Goal: Task Accomplishment & Management: Manage account settings

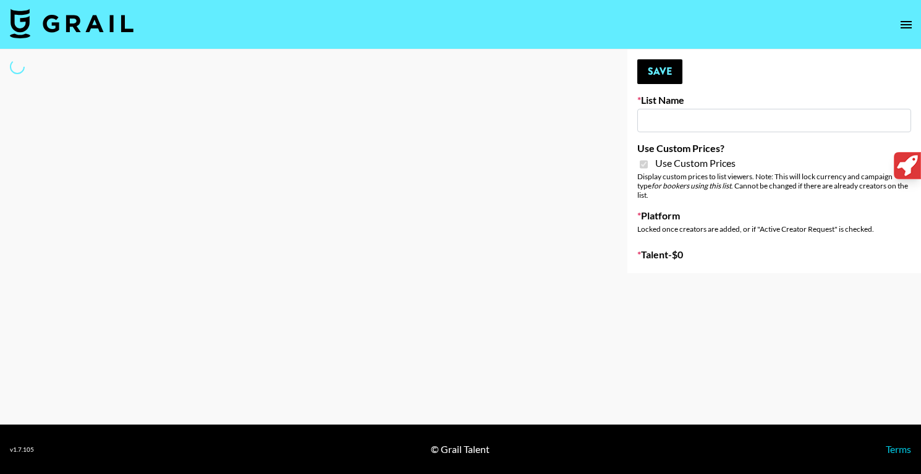
type input "**Noschinko UGC**"
checkbox input "true"
select select "Brand"
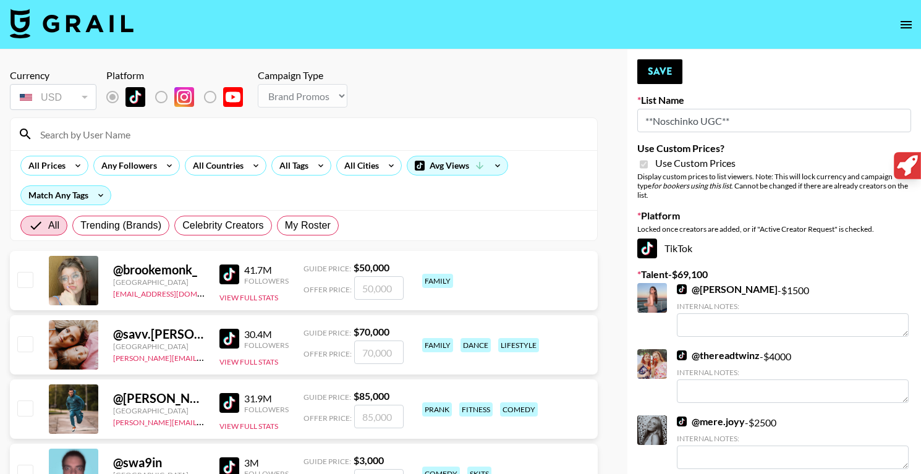
click at [145, 136] on input at bounding box center [311, 134] width 557 height 20
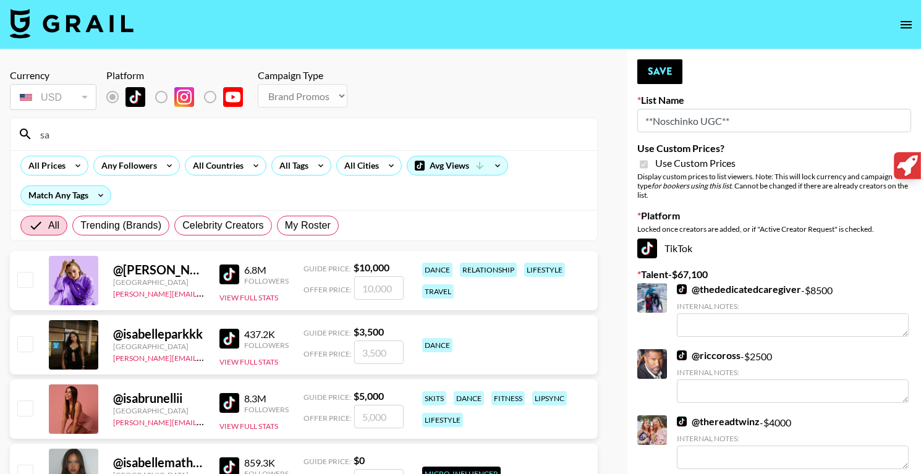
type input "s"
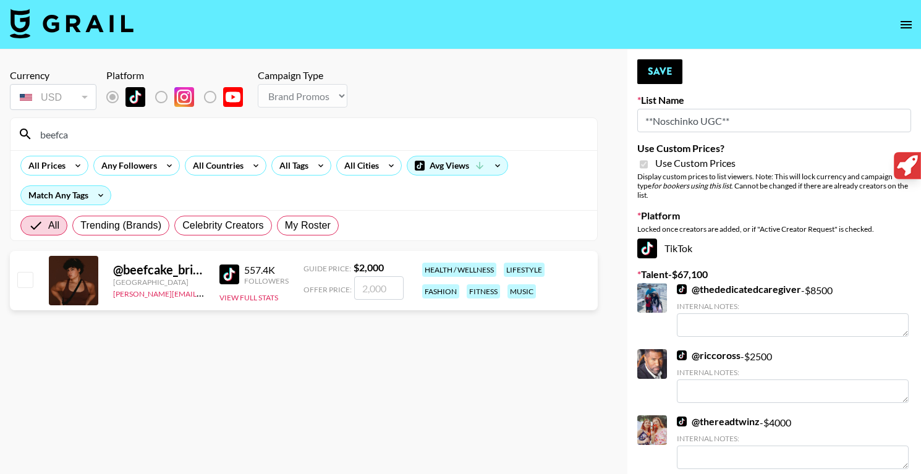
type input "beefca"
click at [378, 282] on input "number" at bounding box center [378, 287] width 49 height 23
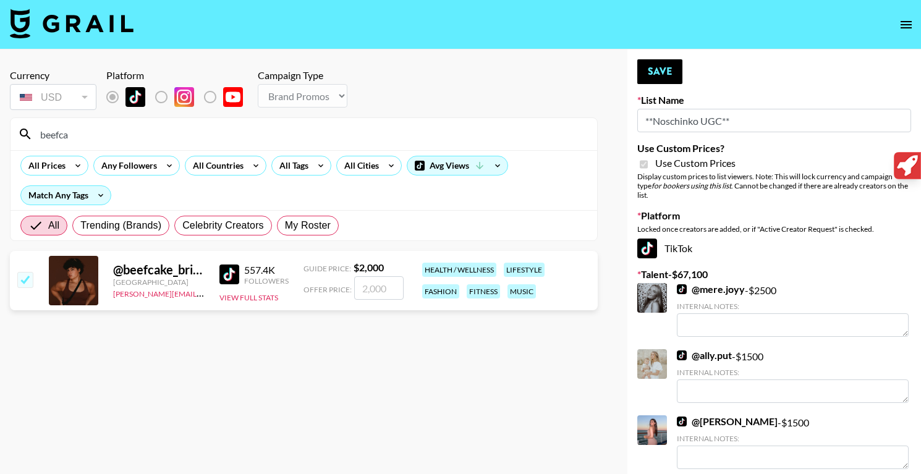
checkbox input "true"
type input "2"
checkbox input "false"
checkbox input "true"
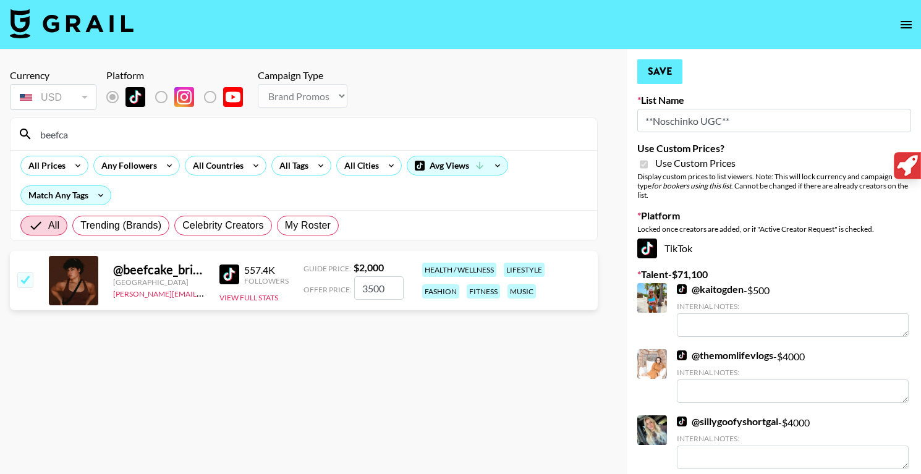
type input "3500"
click at [646, 80] on button "Save" at bounding box center [659, 71] width 45 height 25
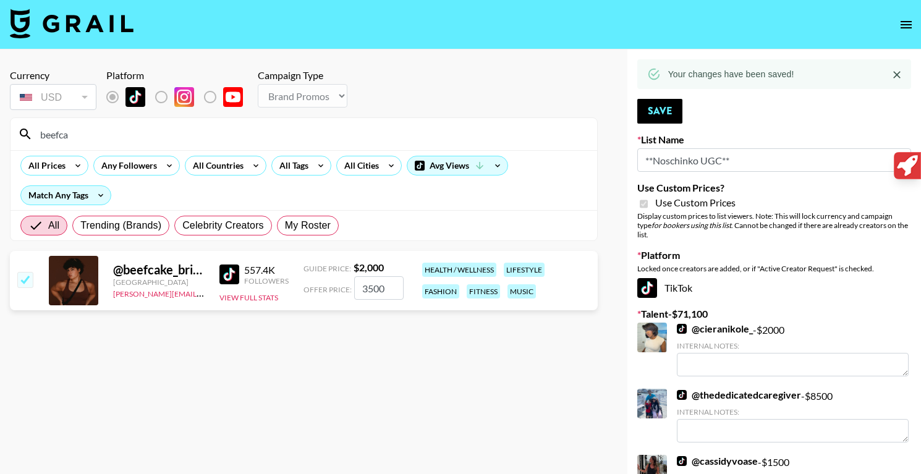
click at [122, 131] on input "beefca" at bounding box center [311, 134] width 557 height 20
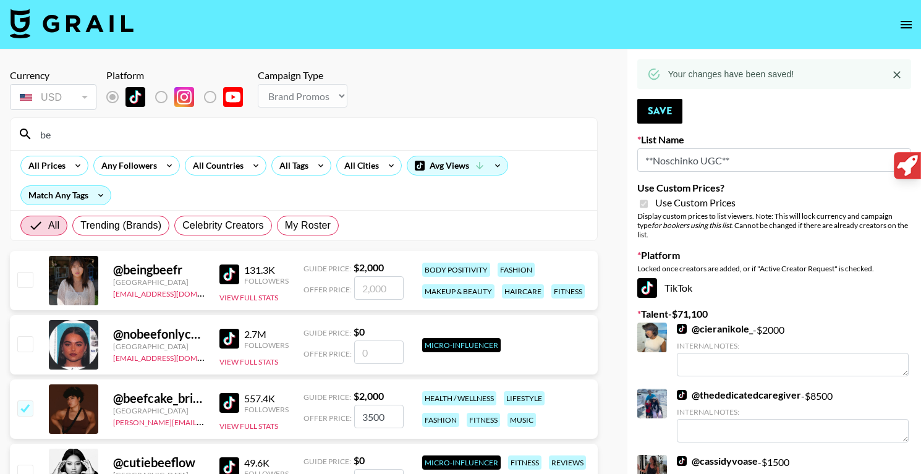
type input "b"
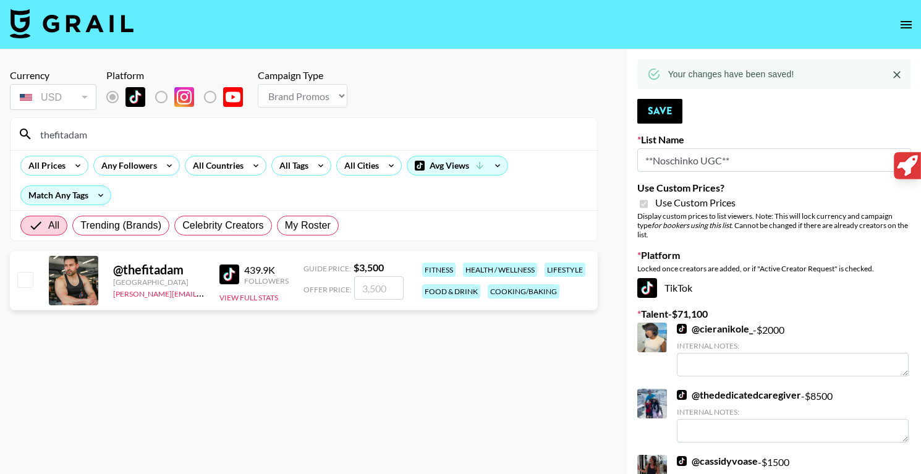
type input "thefitadam"
click at [375, 286] on input "number" at bounding box center [378, 287] width 49 height 23
checkbox input "true"
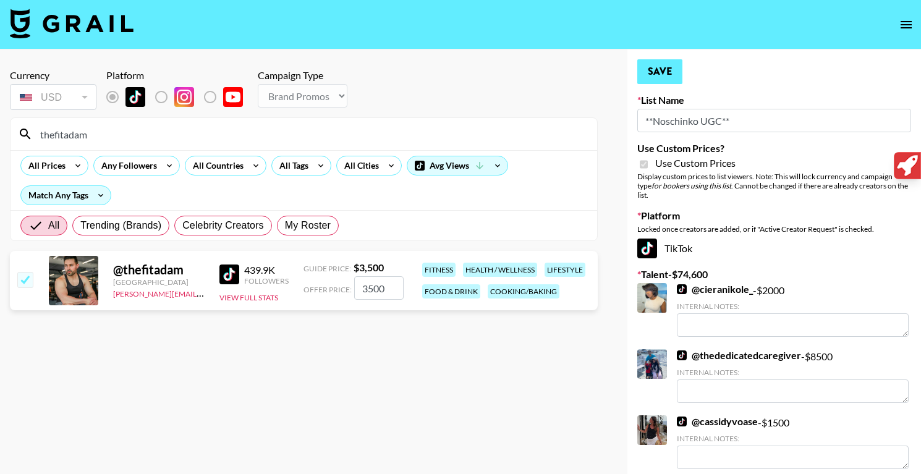
type input "3500"
click at [658, 77] on button "Save" at bounding box center [659, 71] width 45 height 25
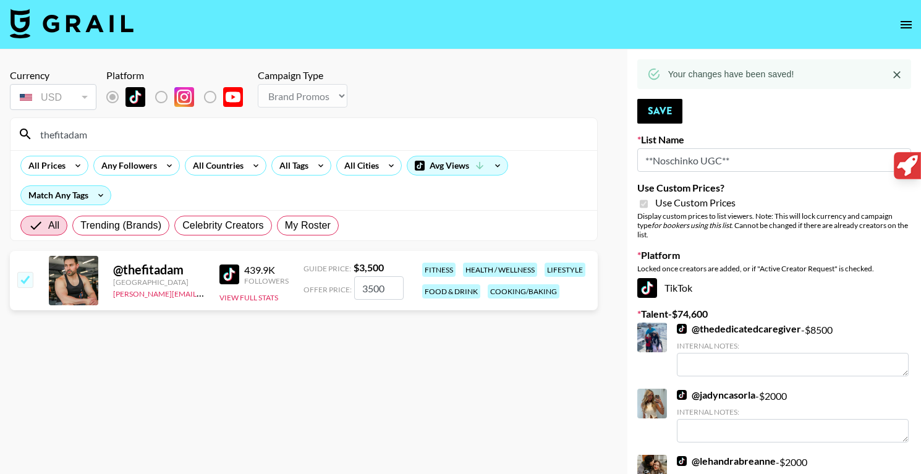
click at [136, 132] on input "thefitadam" at bounding box center [311, 134] width 557 height 20
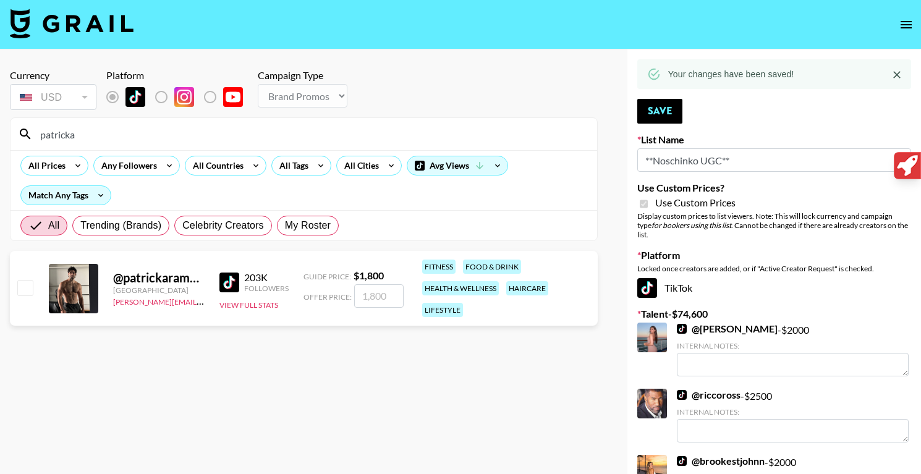
type input "patricka"
click at [377, 293] on input "number" at bounding box center [378, 295] width 49 height 23
checkbox input "true"
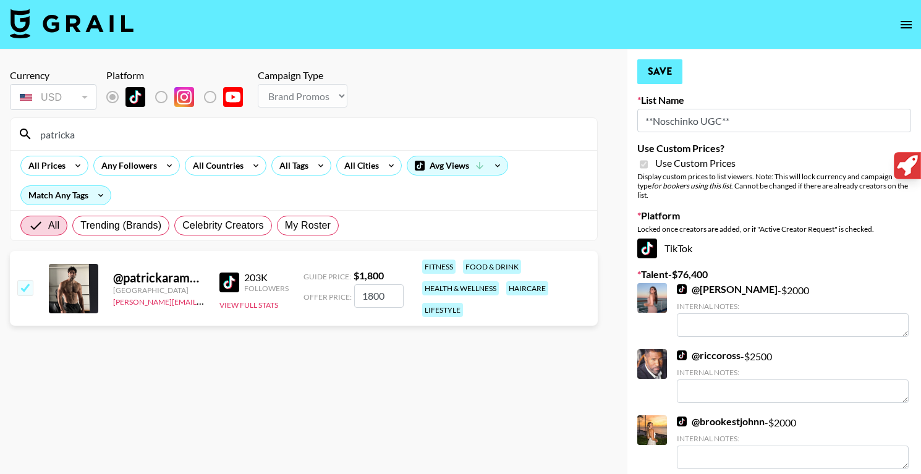
type input "1800"
click at [665, 69] on button "Save" at bounding box center [659, 71] width 45 height 25
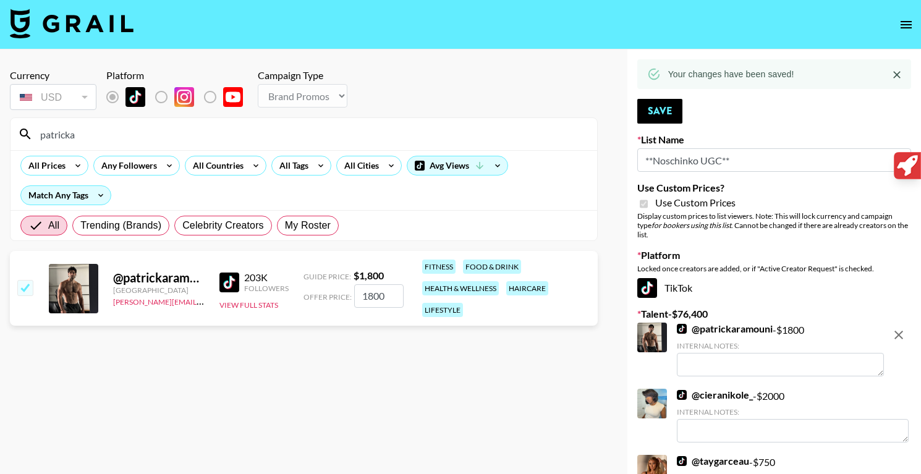
click at [115, 134] on input "patricka" at bounding box center [311, 134] width 557 height 20
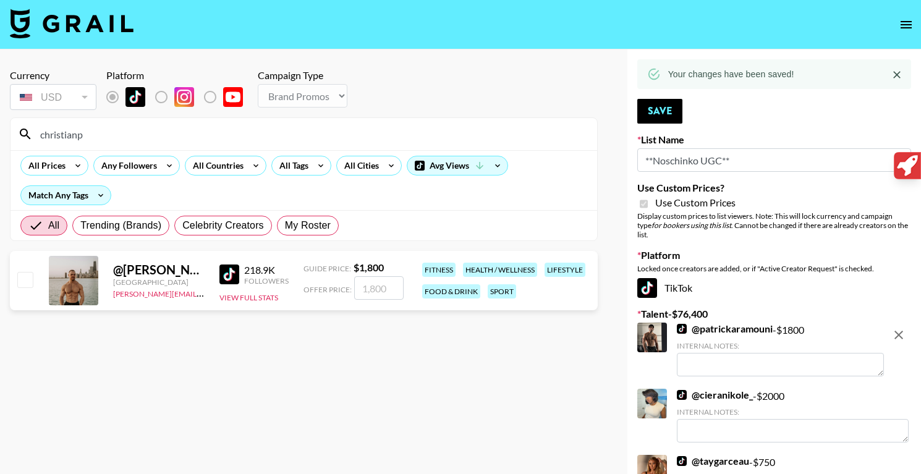
type input "christianp"
click at [383, 294] on input "number" at bounding box center [378, 287] width 49 height 23
checkbox input "true"
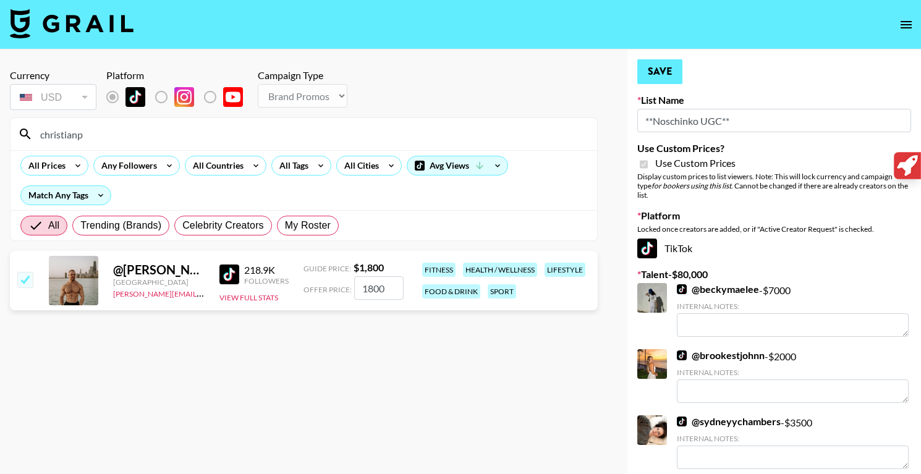
type input "1800"
click at [663, 69] on button "Save" at bounding box center [659, 71] width 45 height 25
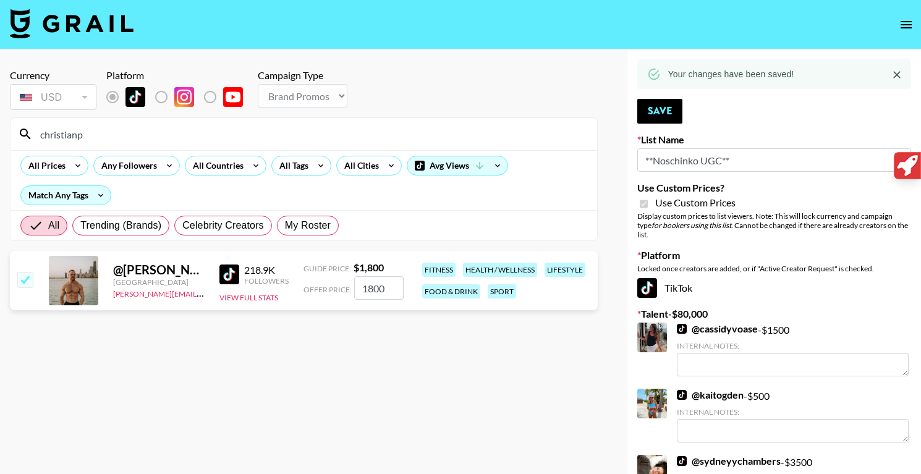
click at [110, 137] on input "christianp" at bounding box center [311, 134] width 557 height 20
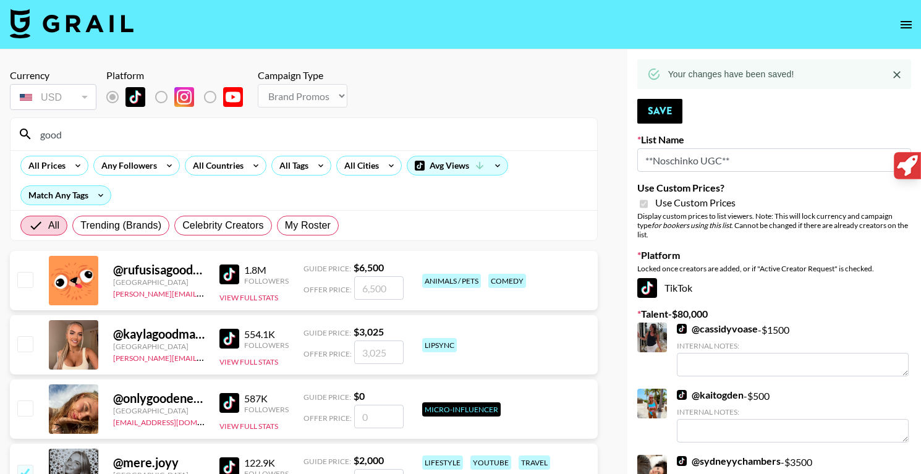
type input "goody"
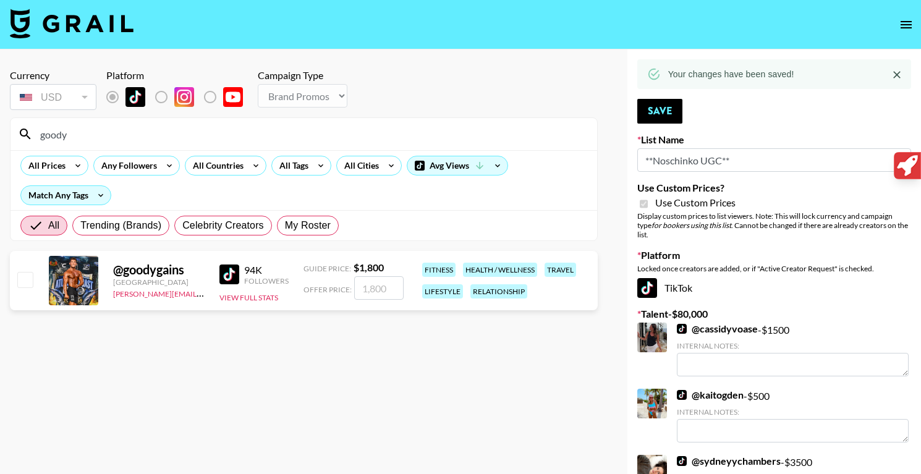
click at [135, 137] on input "goody" at bounding box center [311, 134] width 557 height 20
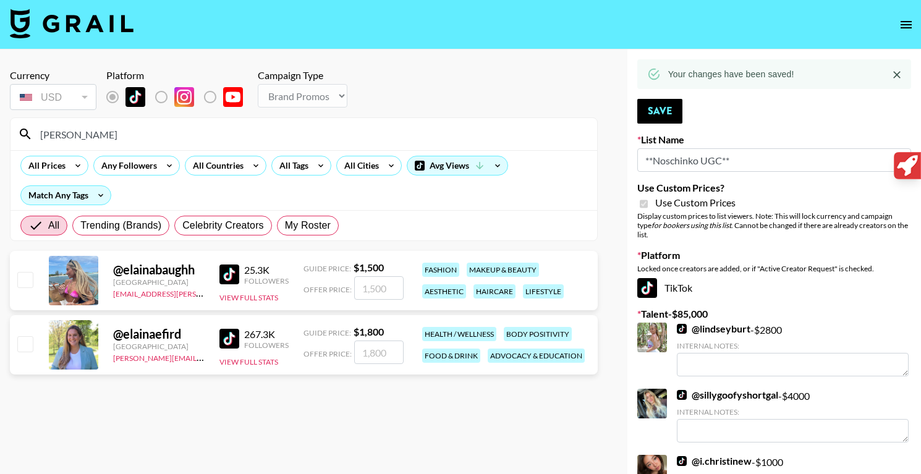
type input "[PERSON_NAME]"
click at [384, 352] on input "number" at bounding box center [378, 352] width 49 height 23
checkbox input "true"
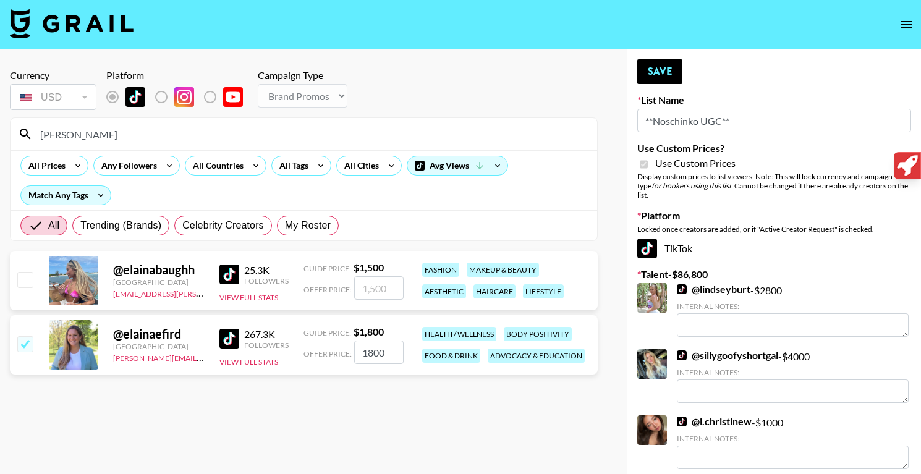
type input "1800"
click at [668, 80] on button "Save" at bounding box center [659, 71] width 45 height 25
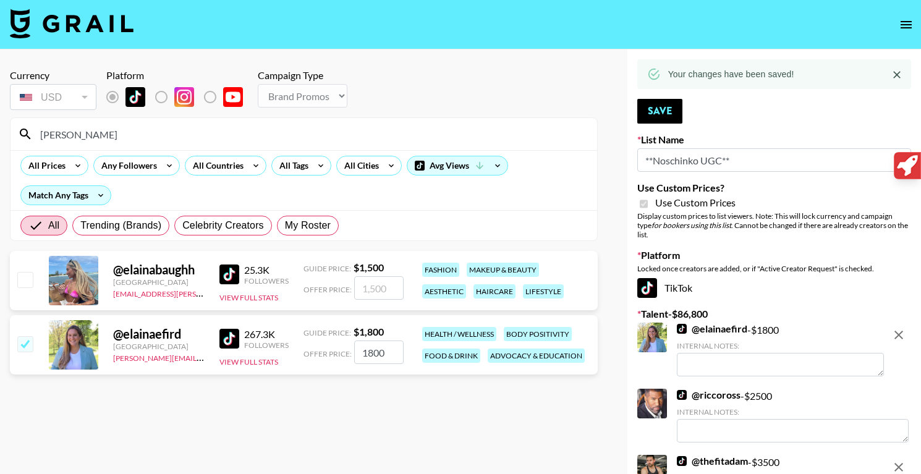
click at [253, 139] on input "[PERSON_NAME]" at bounding box center [311, 134] width 557 height 20
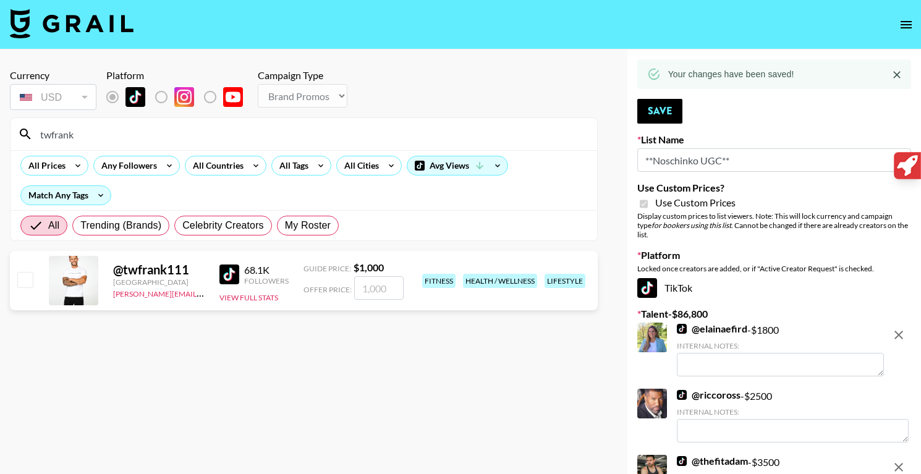
type input "twfrank"
click at [381, 291] on input "number" at bounding box center [378, 287] width 49 height 23
checkbox input "true"
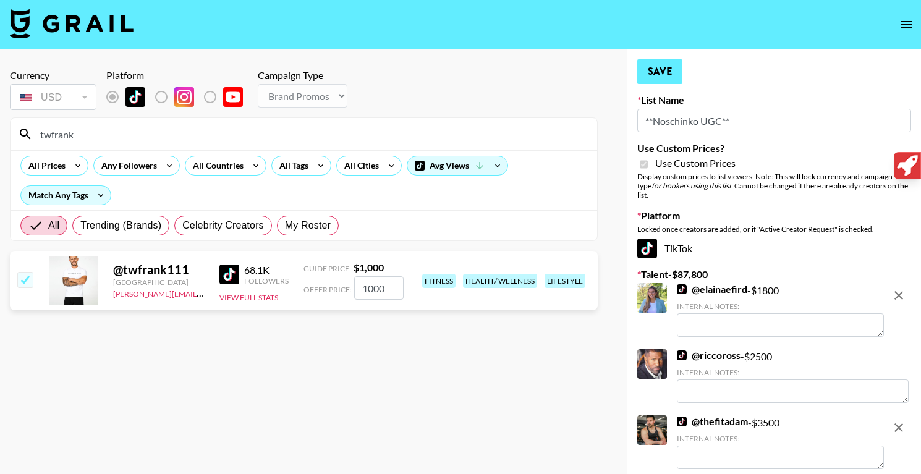
type input "1000"
click at [679, 80] on button "Save" at bounding box center [659, 71] width 45 height 25
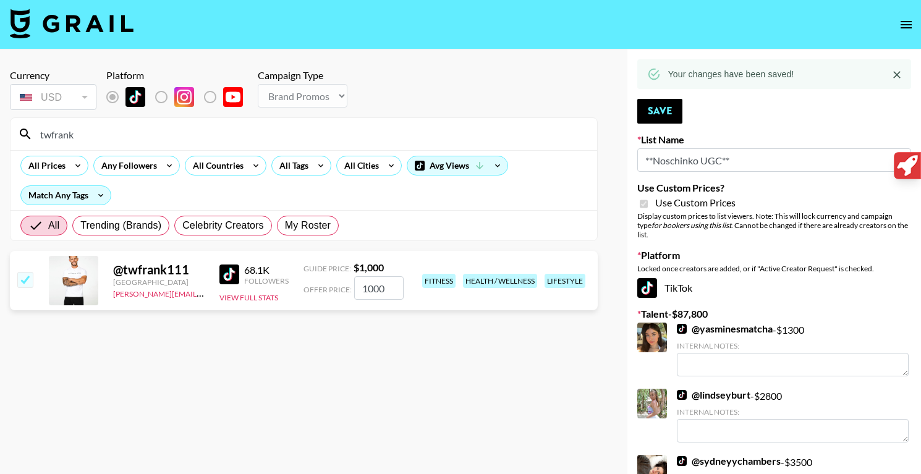
click at [142, 136] on input "twfrank" at bounding box center [311, 134] width 557 height 20
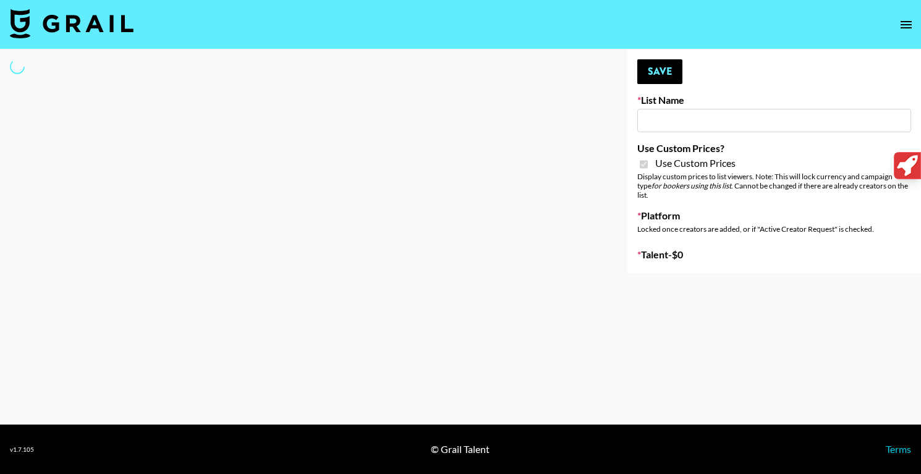
type input "Devon+Lang"
checkbox input "true"
select select "Song"
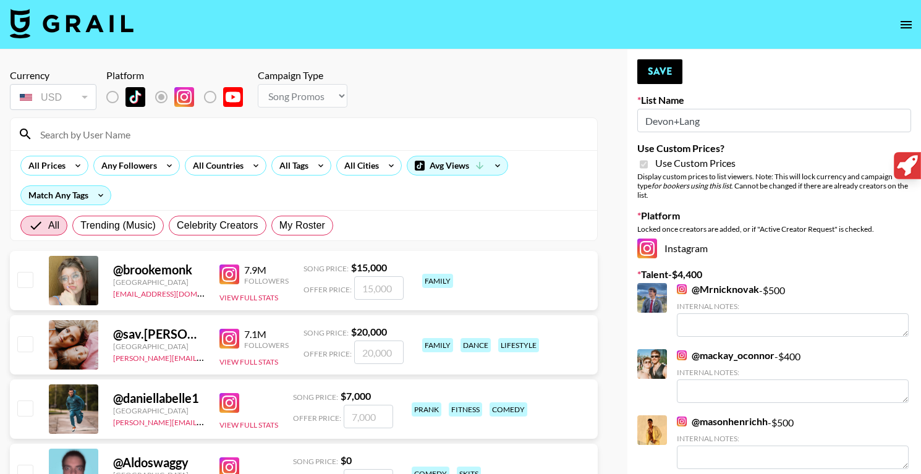
click at [201, 127] on input at bounding box center [311, 134] width 557 height 20
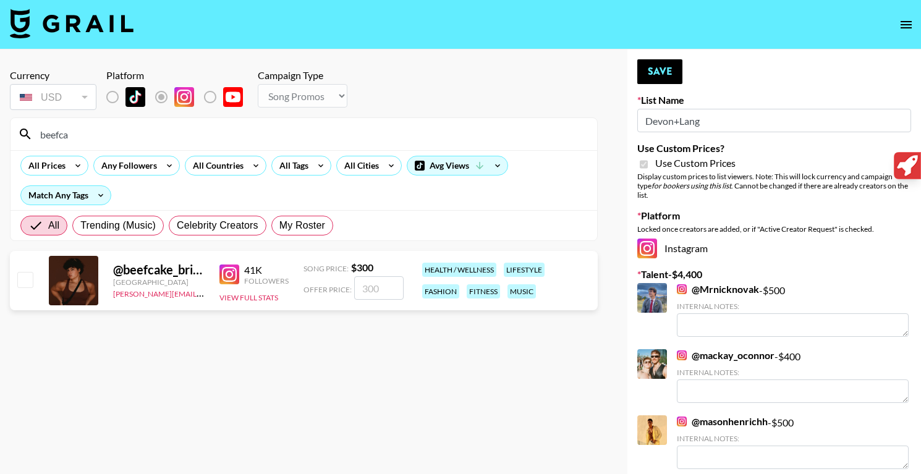
type input "beefca"
click at [383, 280] on input "number" at bounding box center [378, 287] width 49 height 23
checkbox input "true"
type input "500"
click at [657, 72] on button "Save" at bounding box center [659, 71] width 45 height 25
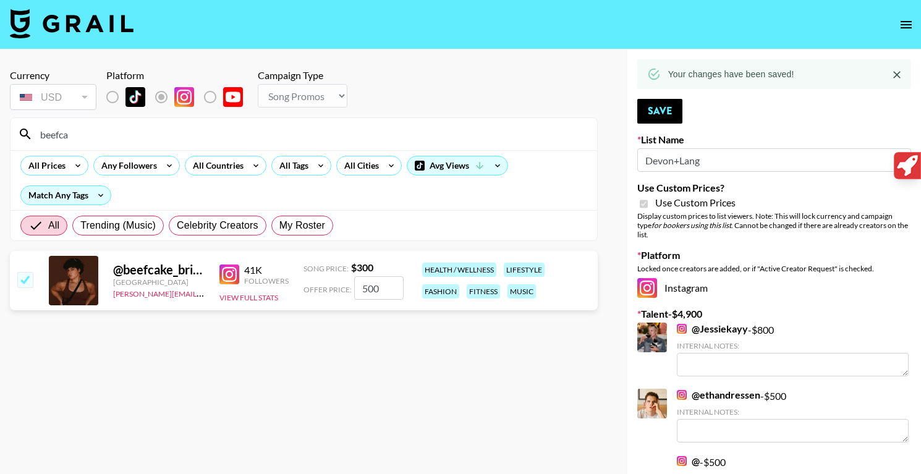
click at [152, 135] on input "beefca" at bounding box center [311, 134] width 557 height 20
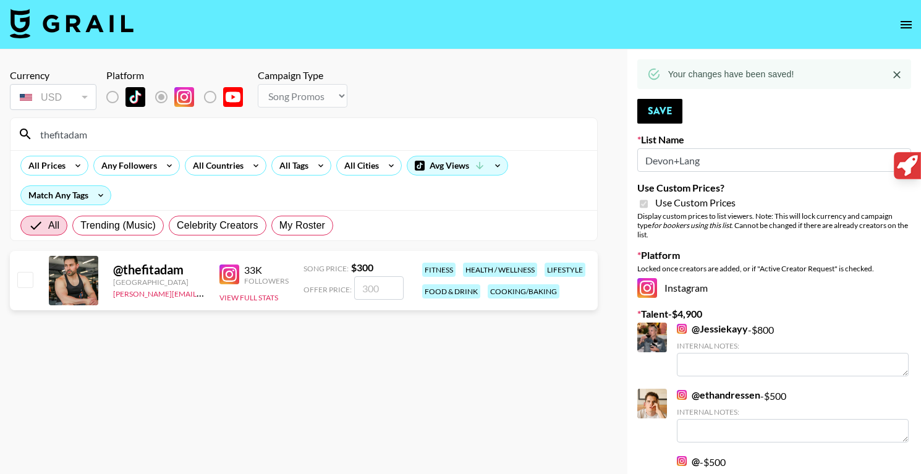
type input "thefitadam"
click at [385, 284] on input "number" at bounding box center [378, 287] width 49 height 23
checkbox input "true"
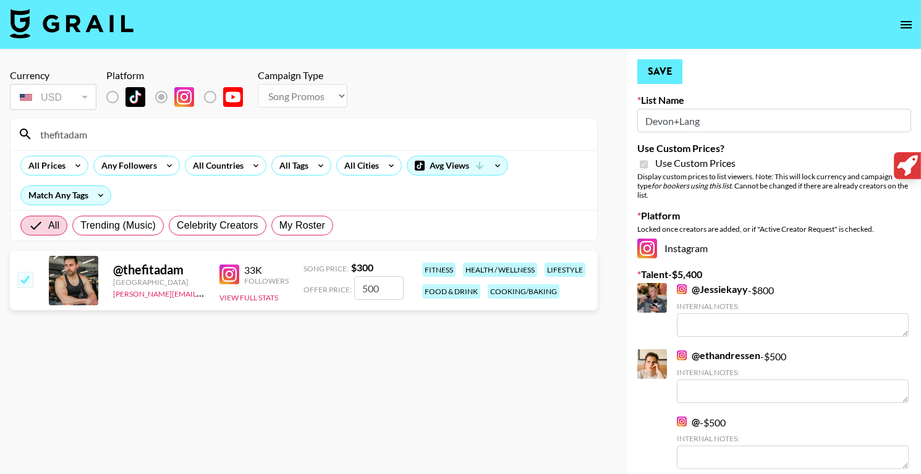
type input "500"
click at [673, 76] on button "Save" at bounding box center [659, 71] width 45 height 25
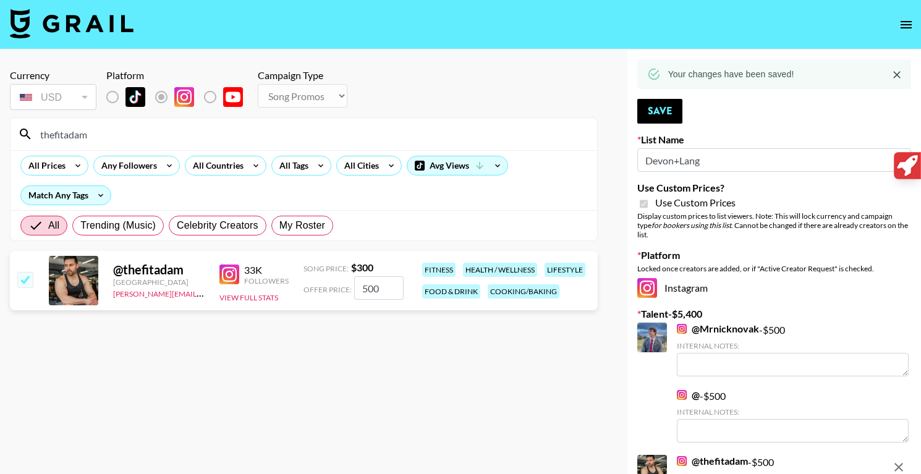
click at [129, 129] on input "thefitadam" at bounding box center [311, 134] width 557 height 20
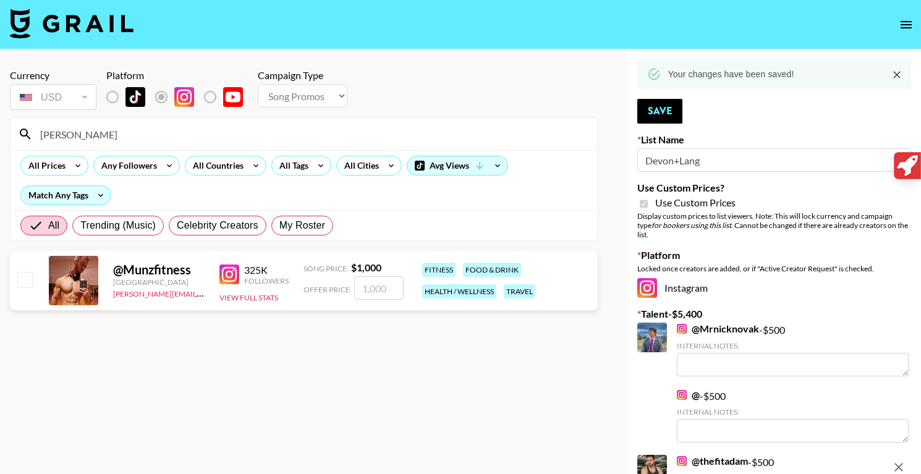
type input "munz"
click at [365, 288] on input "number" at bounding box center [378, 287] width 49 height 23
checkbox input "true"
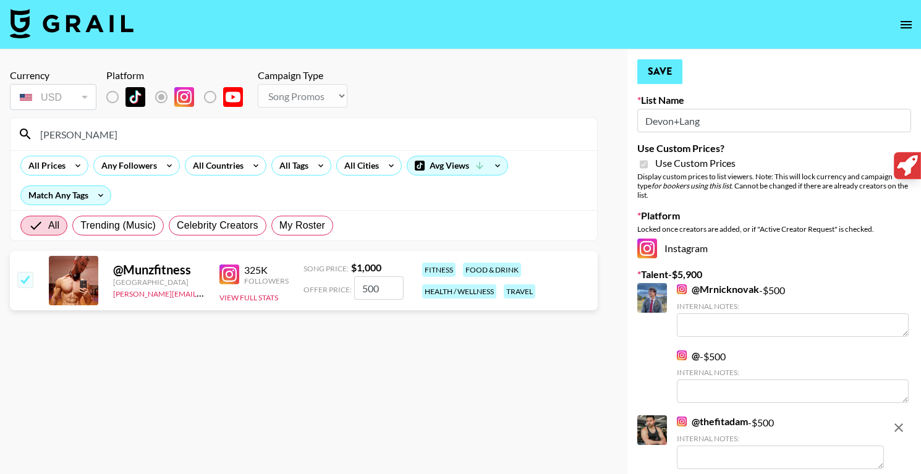
type input "500"
click at [661, 75] on button "Save" at bounding box center [659, 71] width 45 height 25
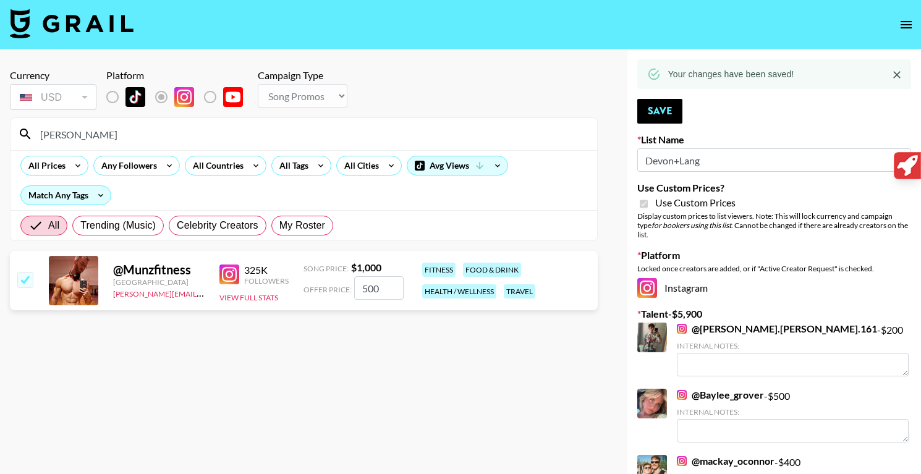
click at [225, 131] on input "munz" at bounding box center [311, 134] width 557 height 20
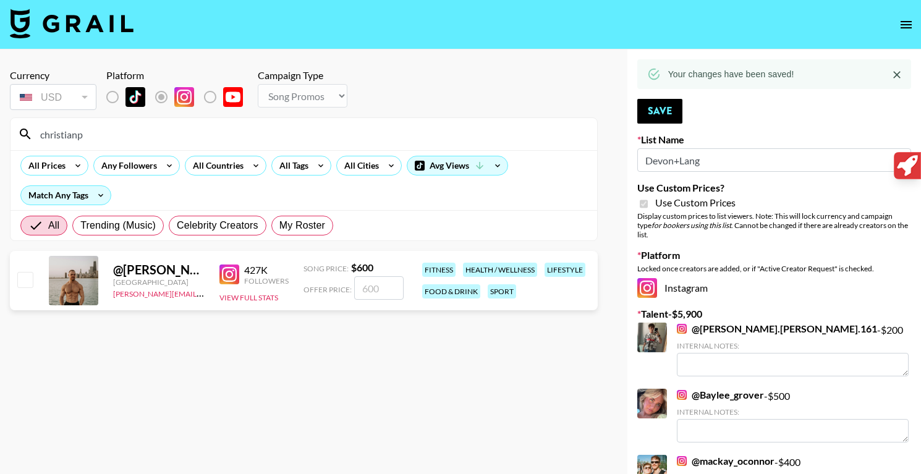
type input "christianp"
click at [377, 294] on input "number" at bounding box center [378, 287] width 49 height 23
checkbox input "true"
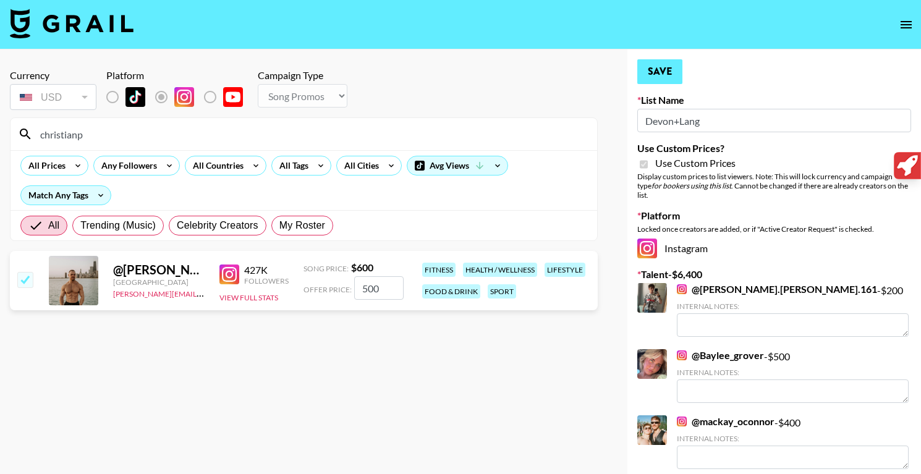
type input "500"
click at [658, 67] on button "Save" at bounding box center [659, 71] width 45 height 25
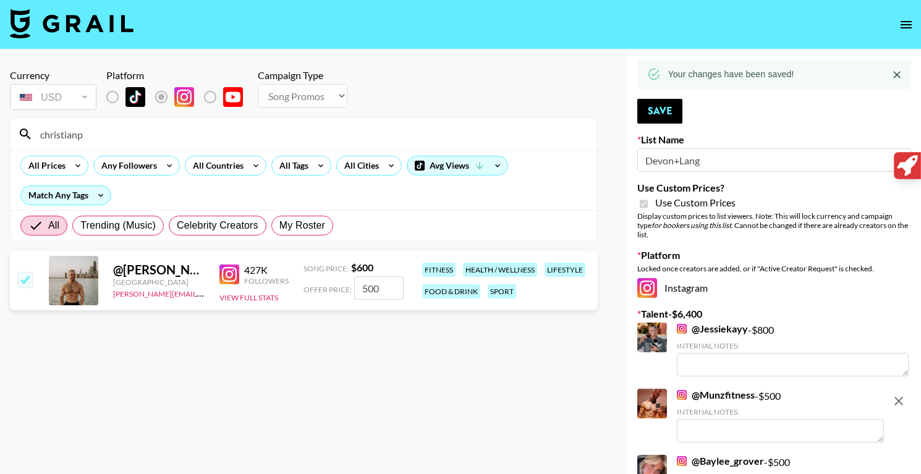
click at [226, 132] on input "christianp" at bounding box center [311, 134] width 557 height 20
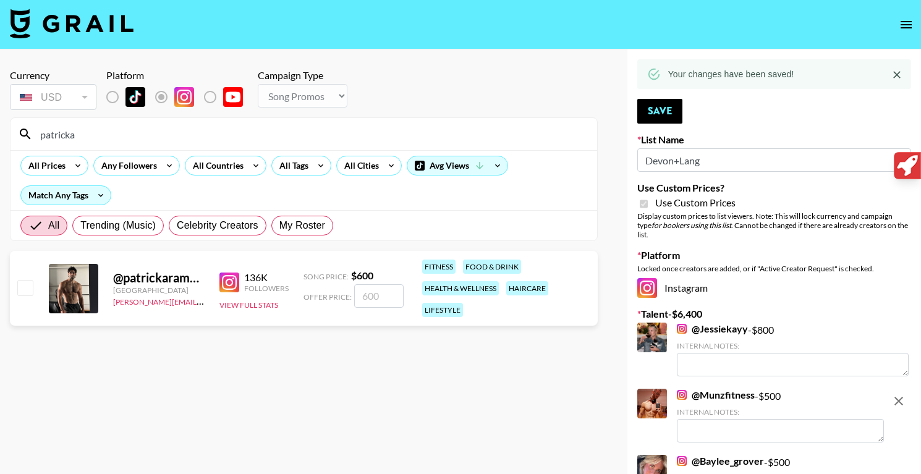
type input "patricka"
click at [381, 289] on input "number" at bounding box center [378, 295] width 49 height 23
checkbox input "true"
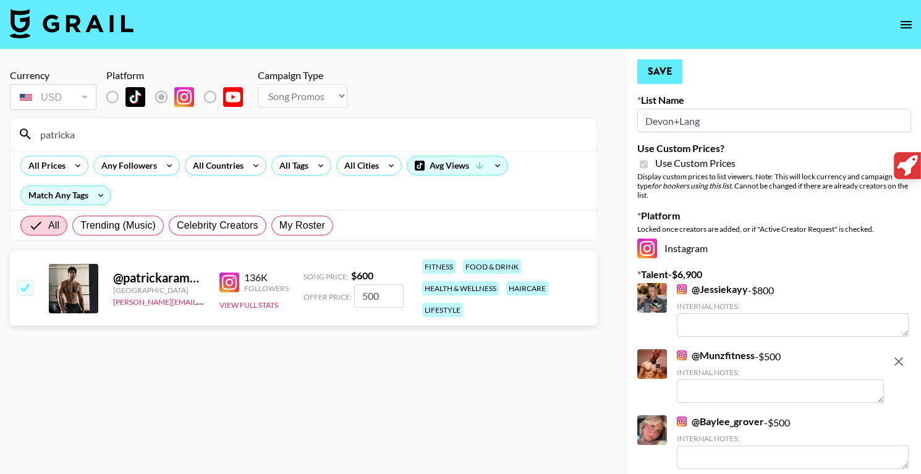
type input "500"
click at [674, 66] on button "Save" at bounding box center [659, 71] width 45 height 25
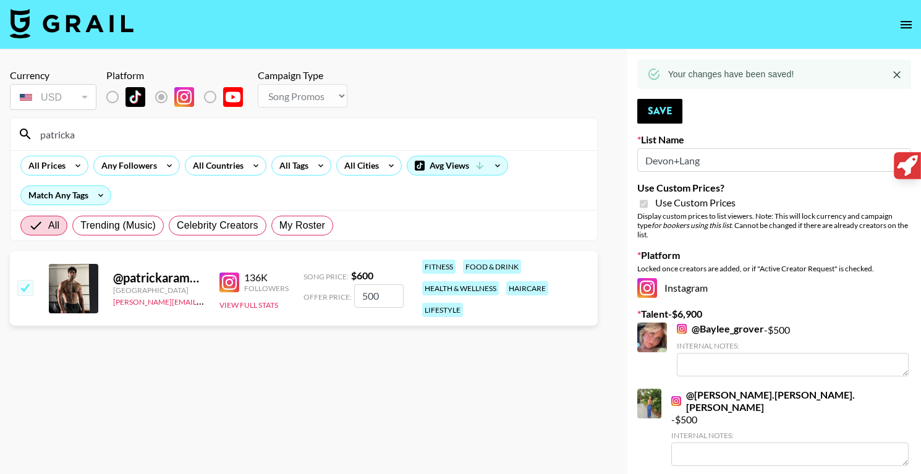
click at [140, 133] on input "patricka" at bounding box center [311, 134] width 557 height 20
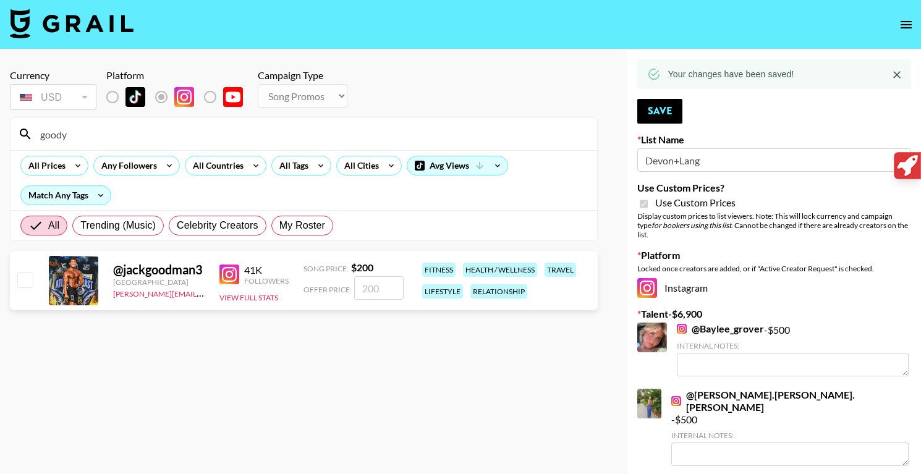
type input "goody"
click at [363, 289] on input "number" at bounding box center [378, 287] width 49 height 23
checkbox input "true"
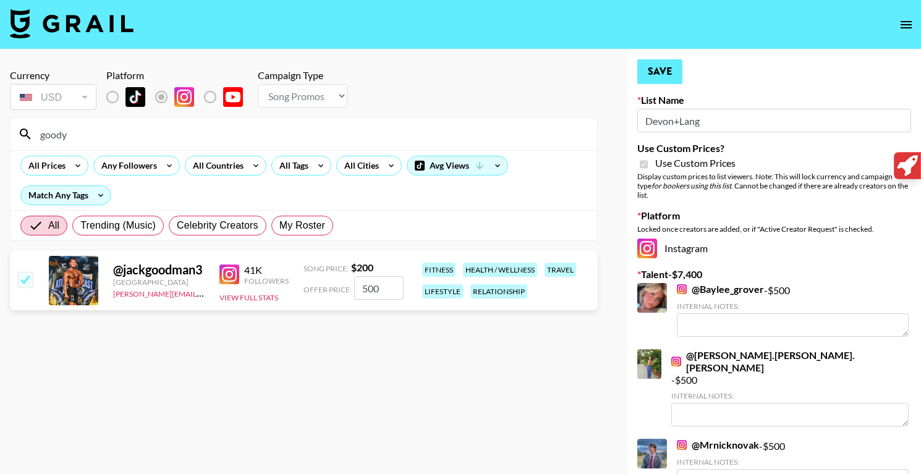
type input "500"
click at [674, 71] on button "Save" at bounding box center [659, 71] width 45 height 25
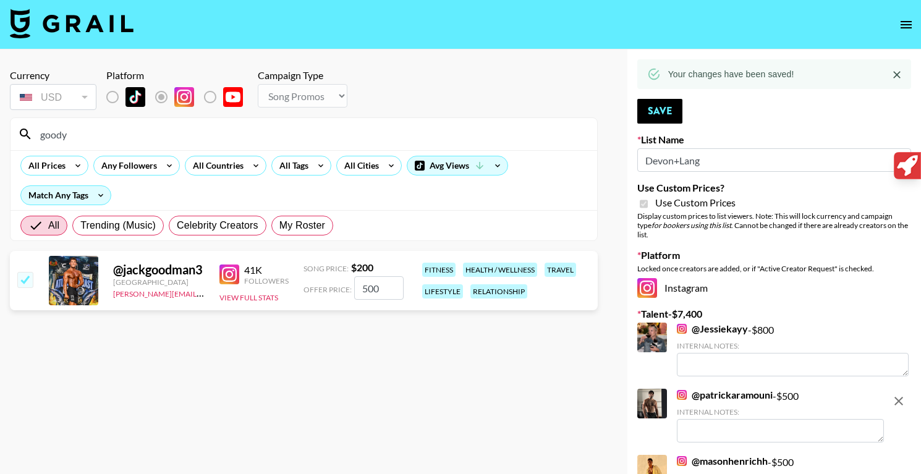
click at [305, 137] on input "goody" at bounding box center [311, 134] width 557 height 20
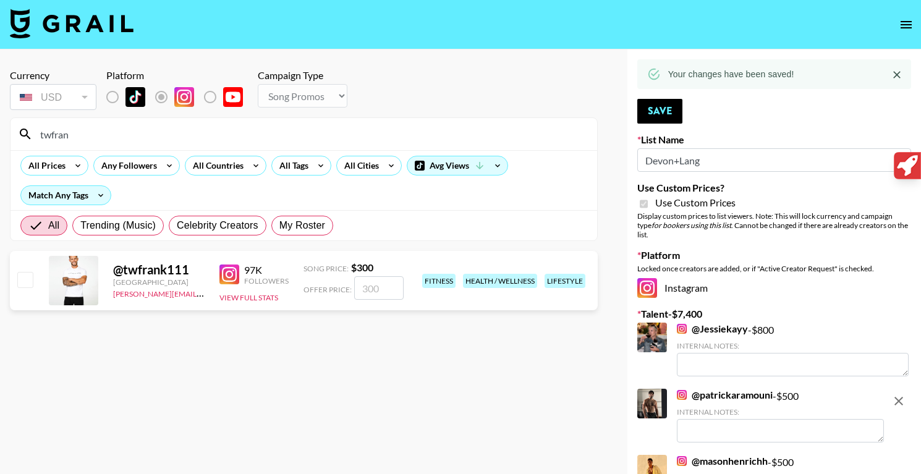
type input "twfran"
click at [378, 289] on input "number" at bounding box center [378, 287] width 49 height 23
checkbox input "true"
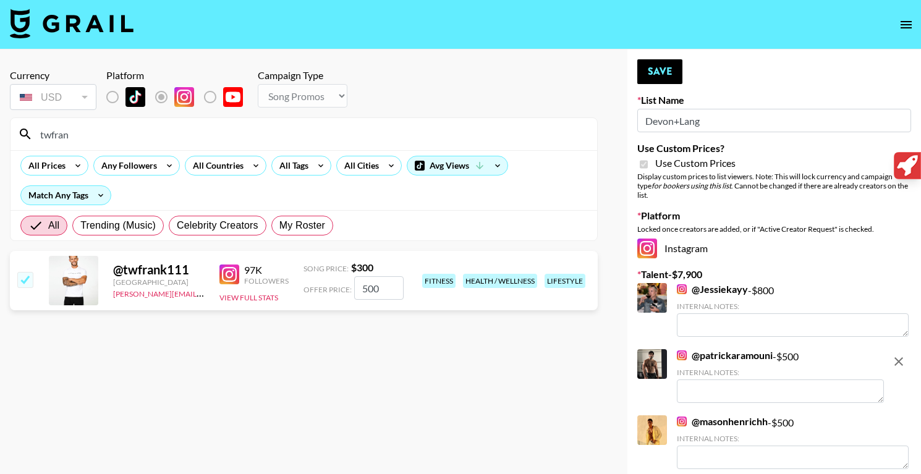
type input "500"
click at [658, 83] on button "Save" at bounding box center [659, 71] width 45 height 25
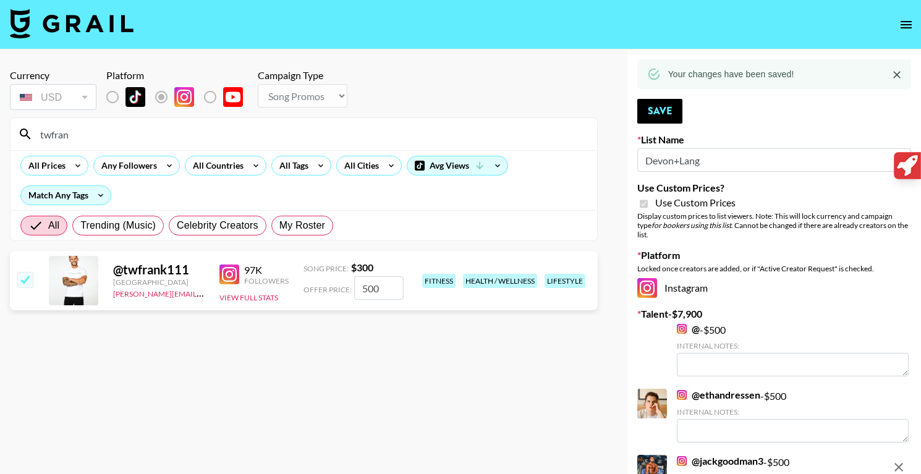
click at [101, 134] on input "twfran" at bounding box center [311, 134] width 557 height 20
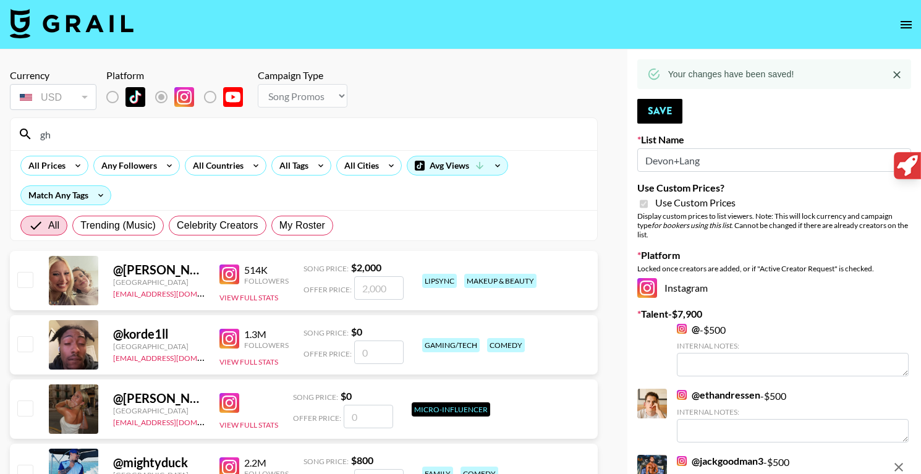
type input "g"
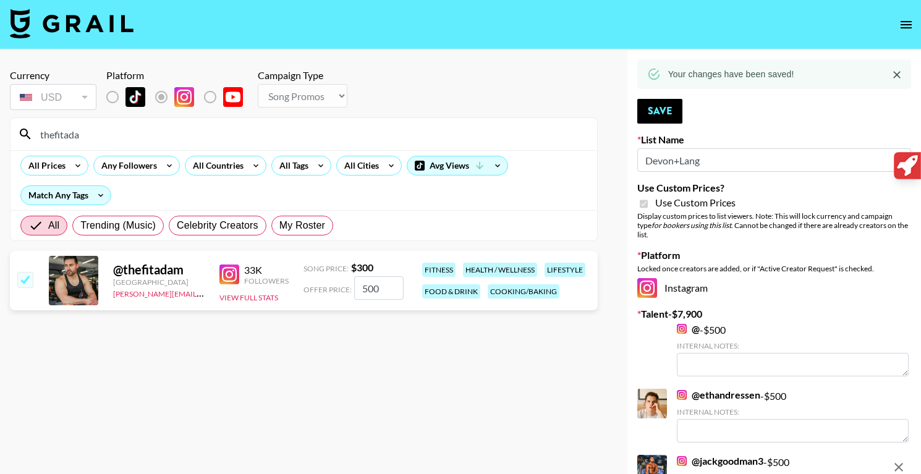
click at [389, 289] on input "500" at bounding box center [378, 287] width 49 height 23
click at [672, 114] on button "Save" at bounding box center [659, 111] width 45 height 25
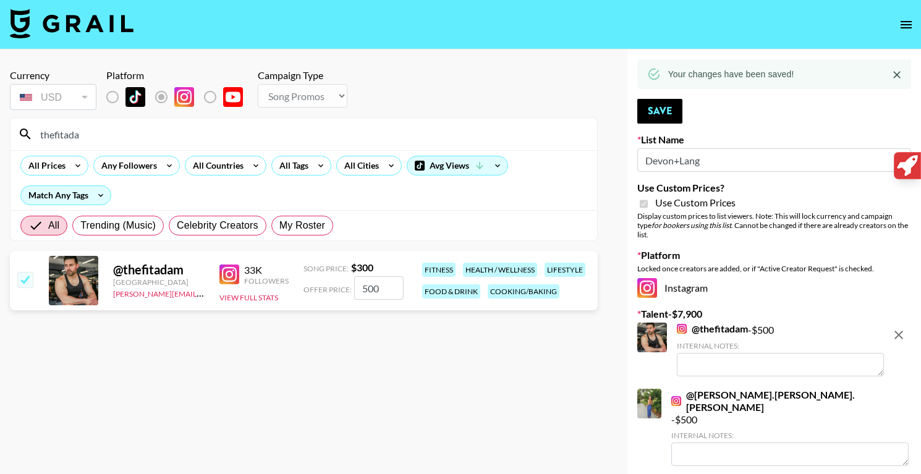
click at [289, 127] on input "thefitada" at bounding box center [311, 134] width 557 height 20
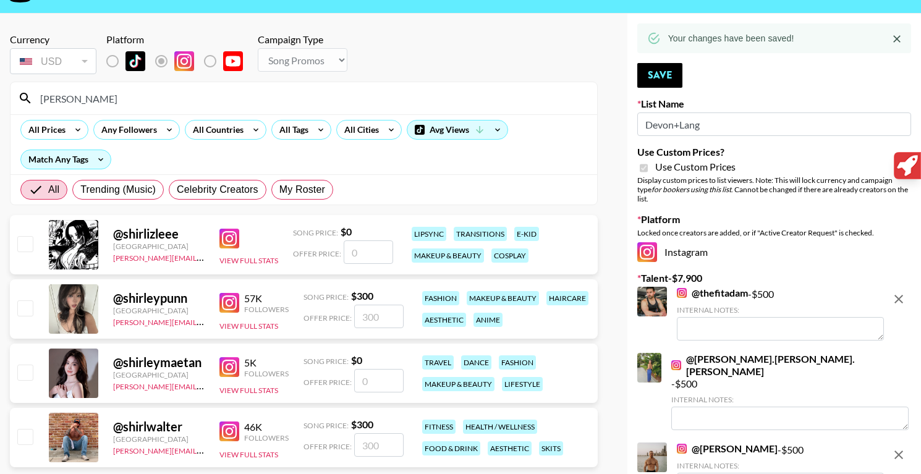
scroll to position [43, 0]
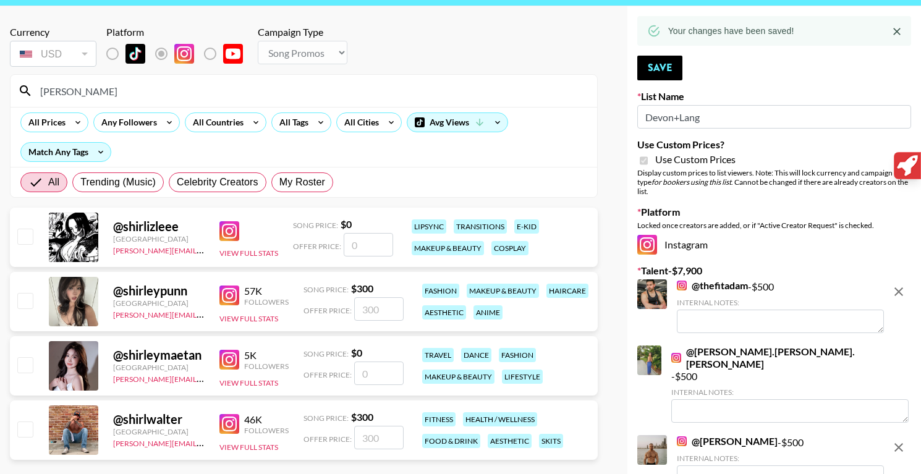
type input "shirl"
click at [373, 439] on input "number" at bounding box center [378, 437] width 49 height 23
checkbox input "true"
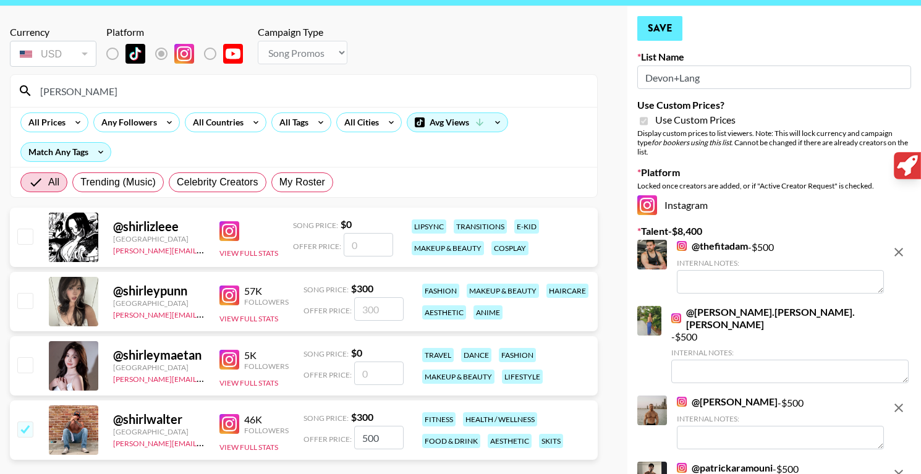
type input "500"
click at [659, 27] on button "Save" at bounding box center [659, 28] width 45 height 25
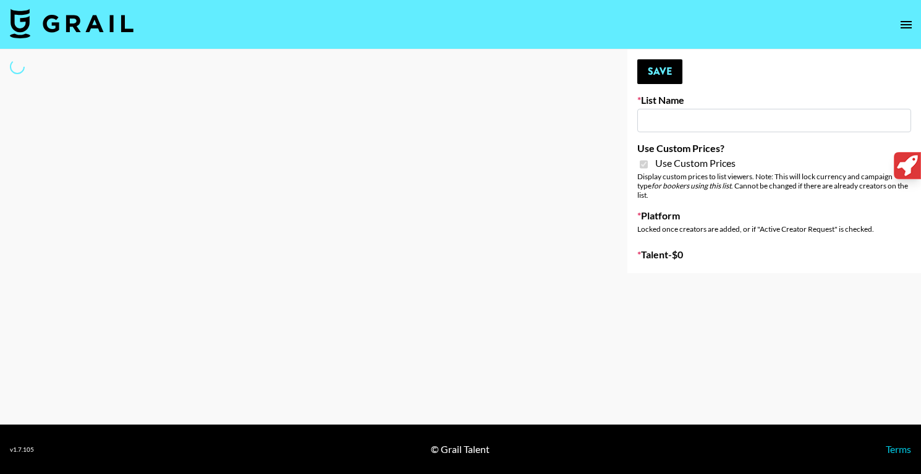
type input "**Noschinko UGC**"
checkbox input "true"
select select "Brand"
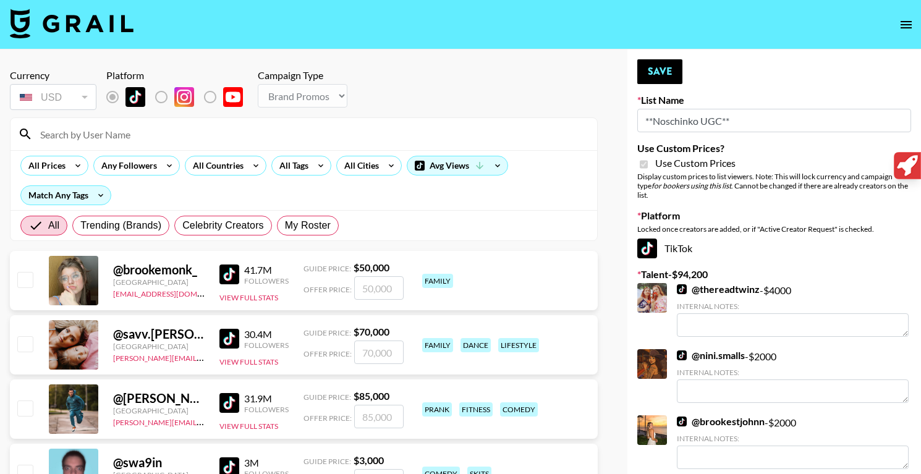
click at [129, 141] on input at bounding box center [311, 134] width 557 height 20
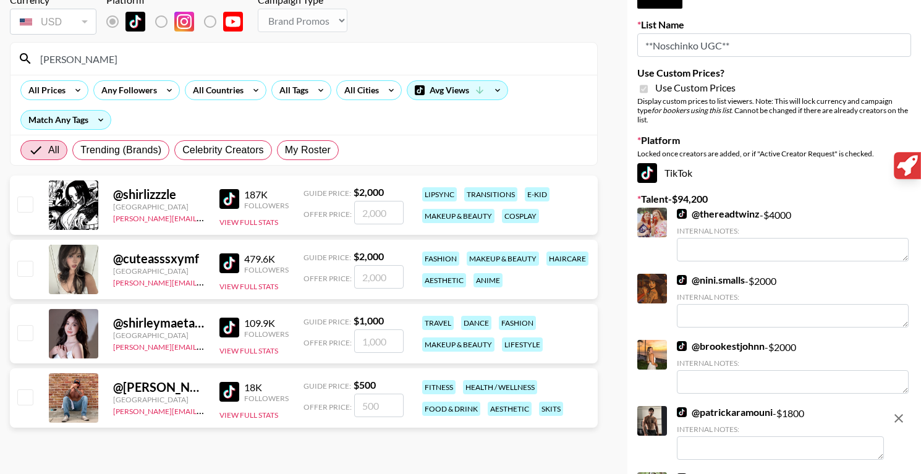
scroll to position [91, 0]
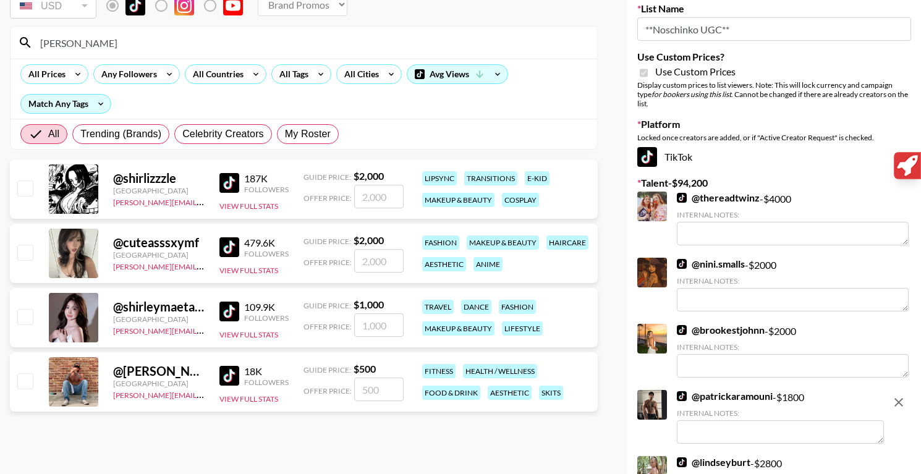
type input "shirl"
click at [370, 391] on input "number" at bounding box center [378, 389] width 49 height 23
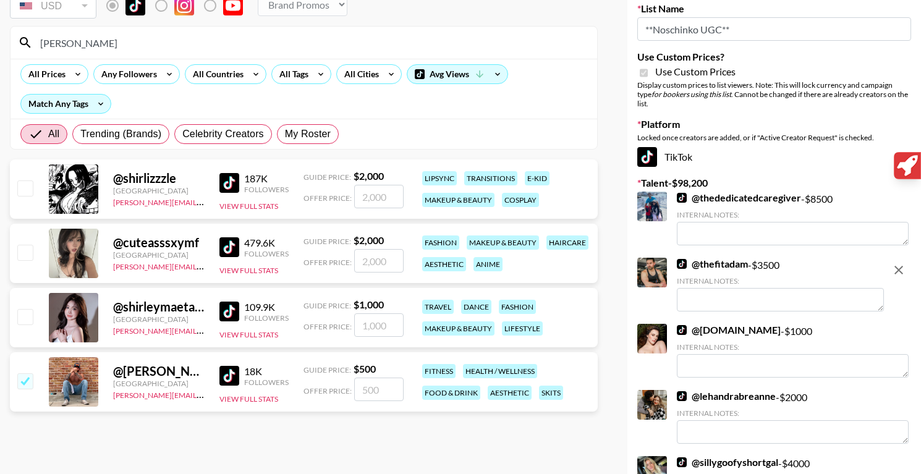
checkbox input "true"
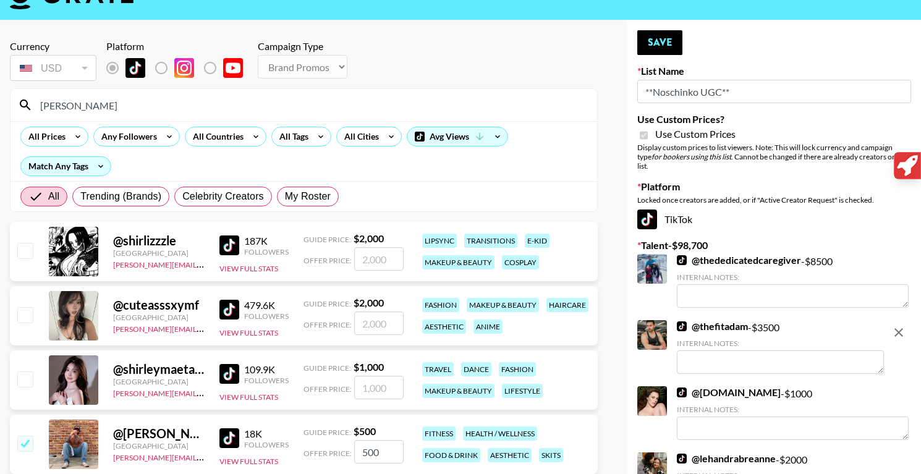
scroll to position [0, 0]
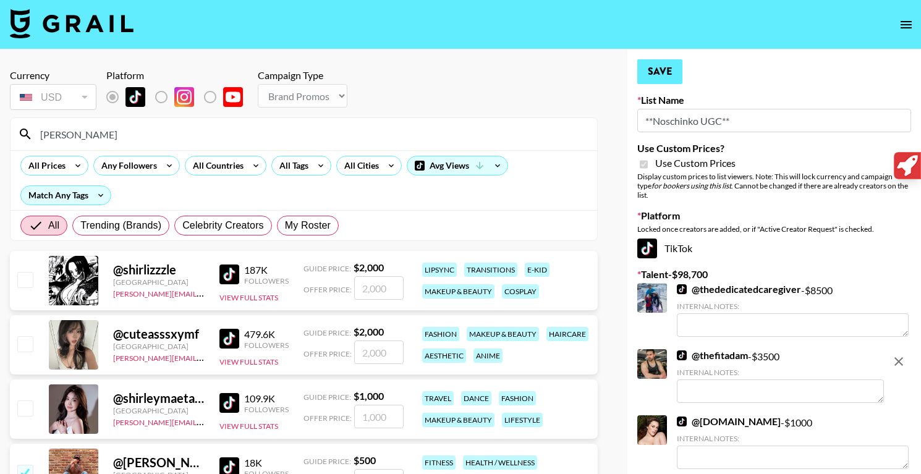
type input "500"
click at [678, 64] on button "Save" at bounding box center [659, 71] width 45 height 25
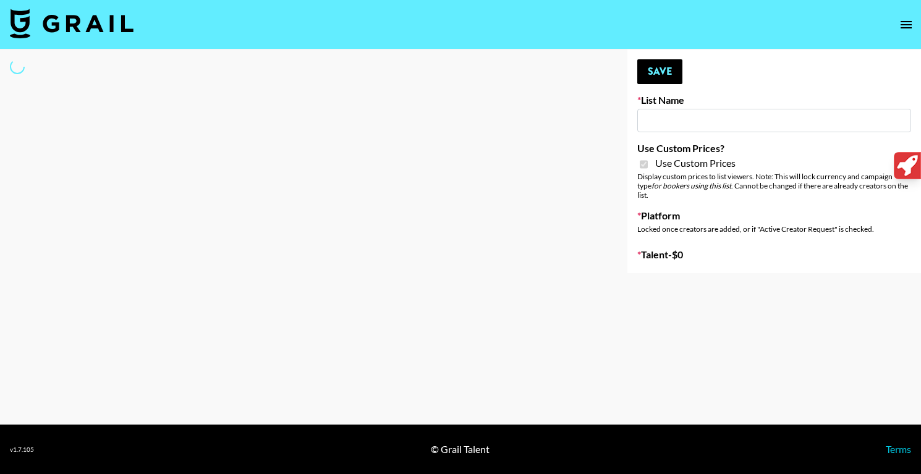
type input "LISEN Watch"
checkbox input "true"
select select "Brand"
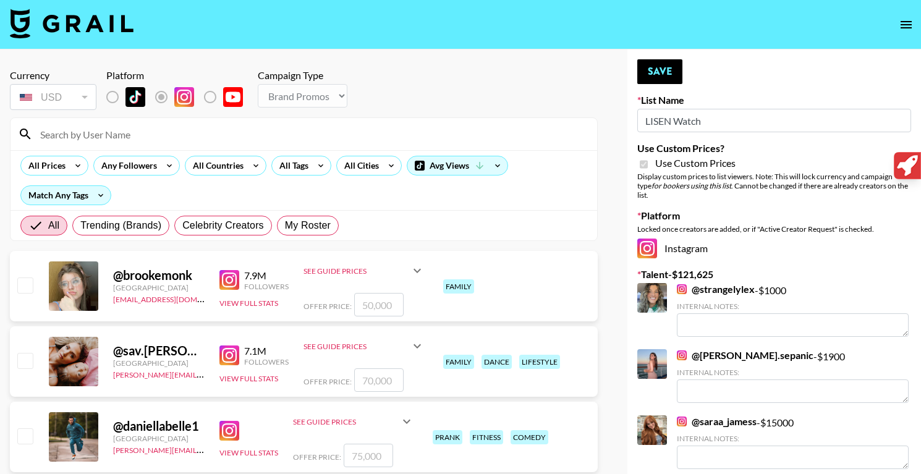
click at [338, 141] on input at bounding box center [311, 134] width 557 height 20
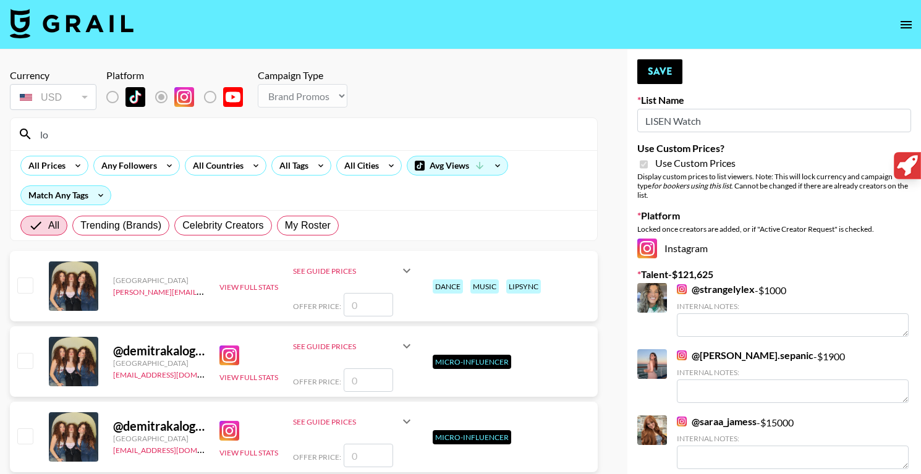
type input "l"
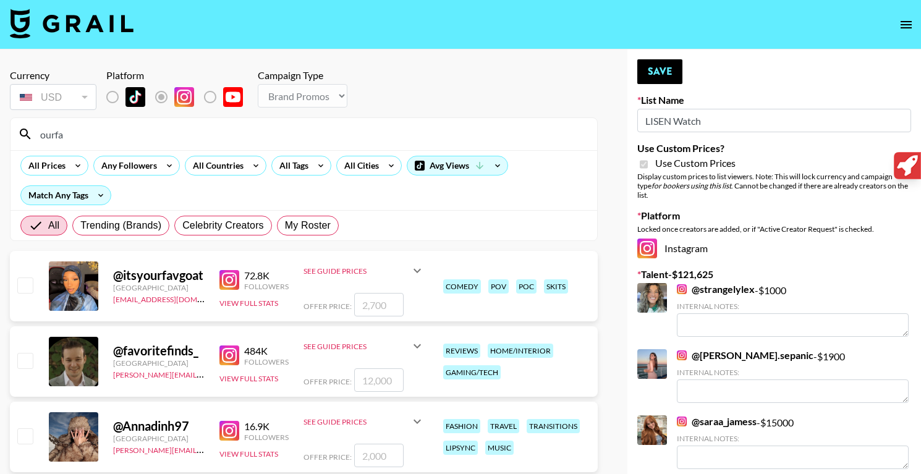
type input "ourfa"
click at [380, 388] on input "number" at bounding box center [378, 379] width 49 height 23
checkbox input "true"
type input "12000"
click at [643, 71] on button "Save" at bounding box center [659, 71] width 45 height 25
